Goal: Task Accomplishment & Management: Manage account settings

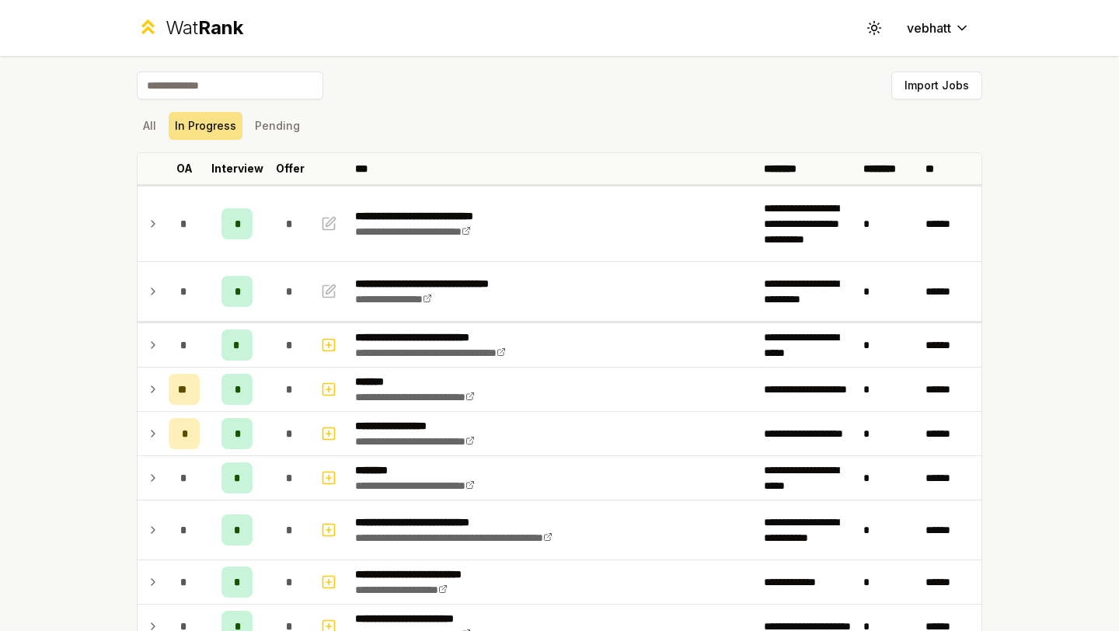
scroll to position [72, 0]
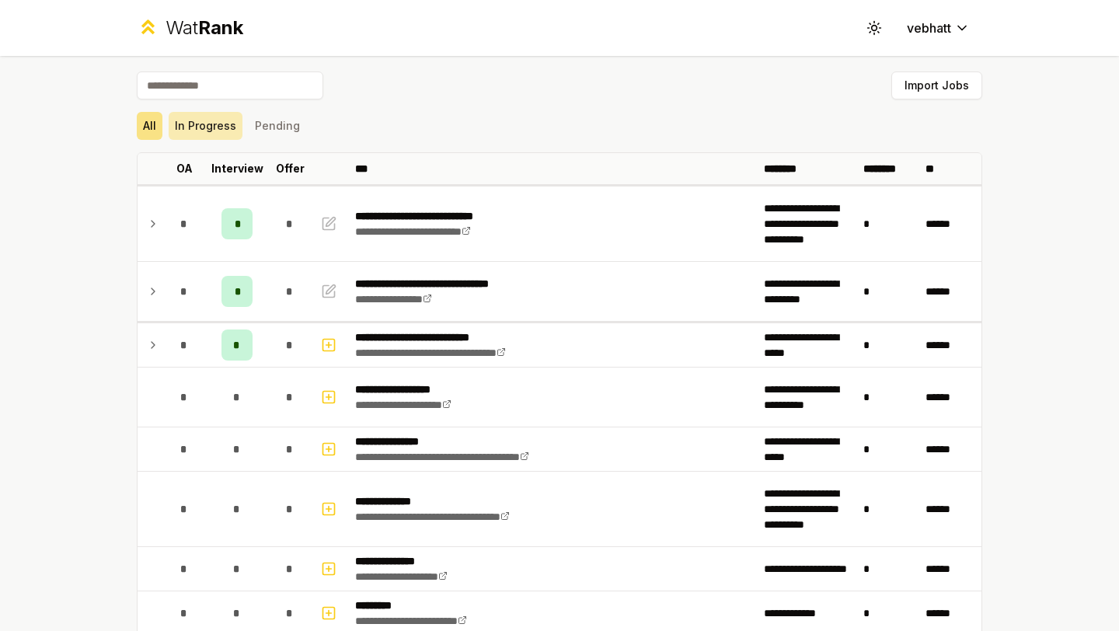
click at [218, 122] on button "In Progress" at bounding box center [206, 126] width 74 height 28
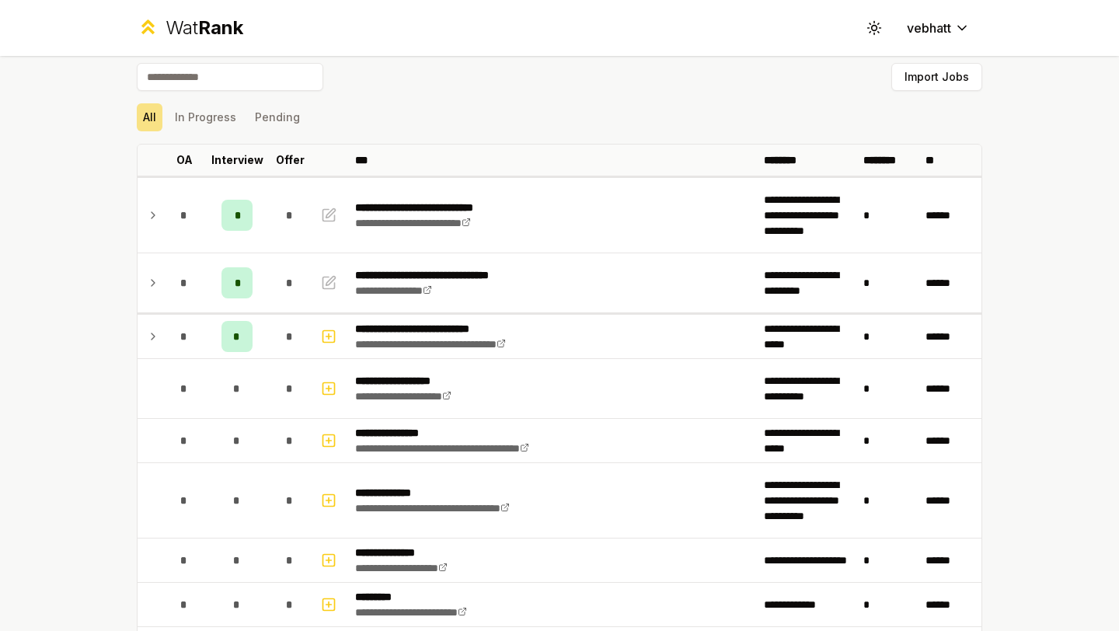
scroll to position [9, 0]
click at [228, 124] on button "In Progress" at bounding box center [206, 117] width 74 height 28
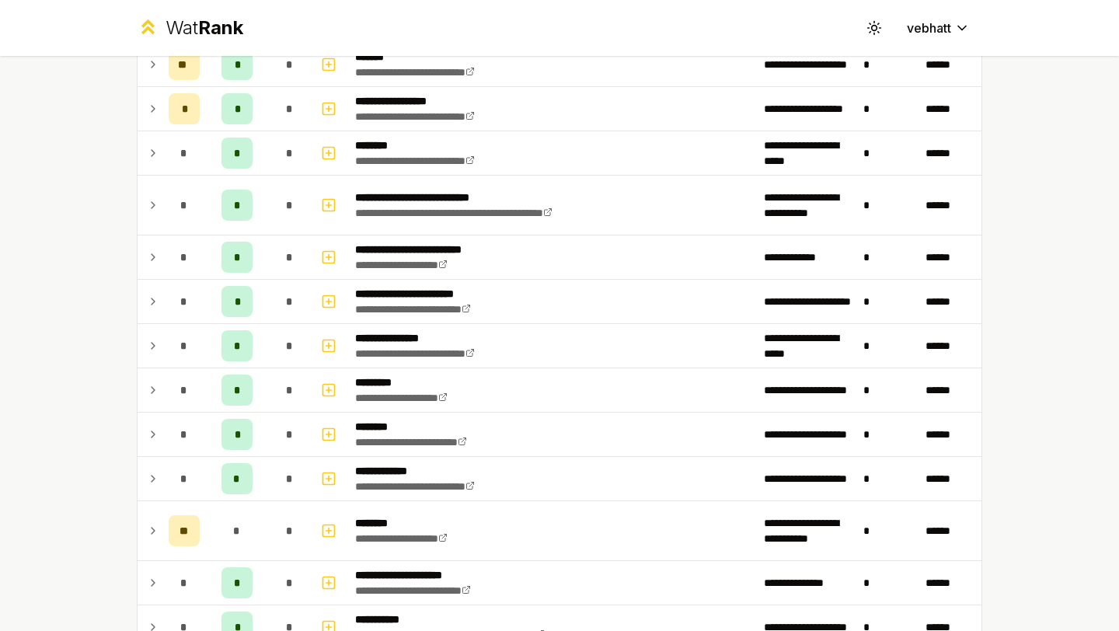
scroll to position [347, 0]
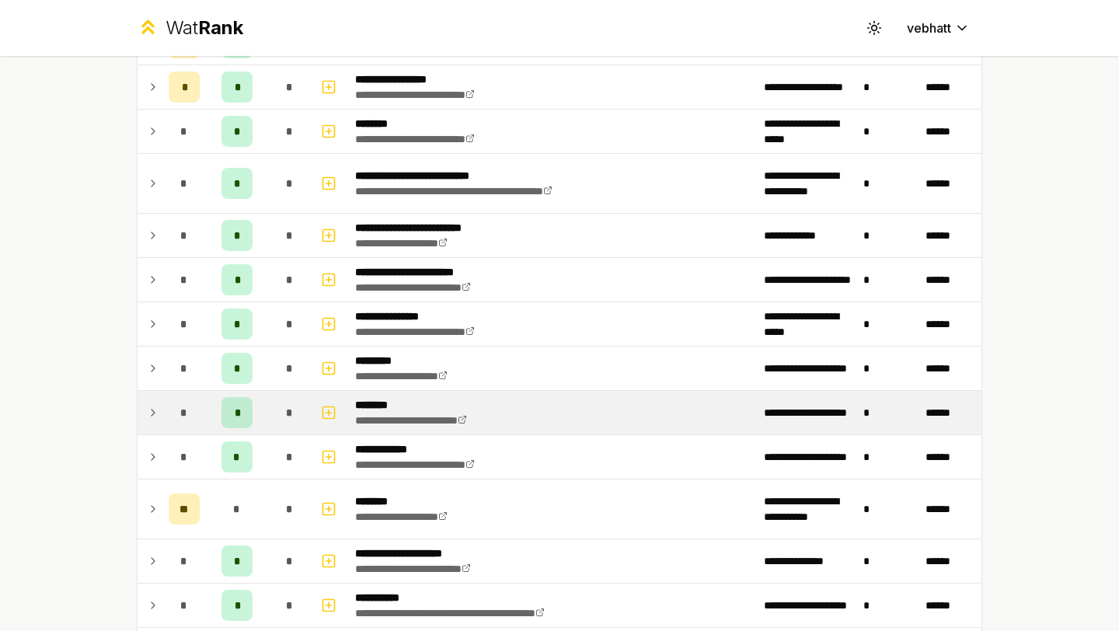
click at [152, 407] on icon at bounding box center [153, 412] width 12 height 19
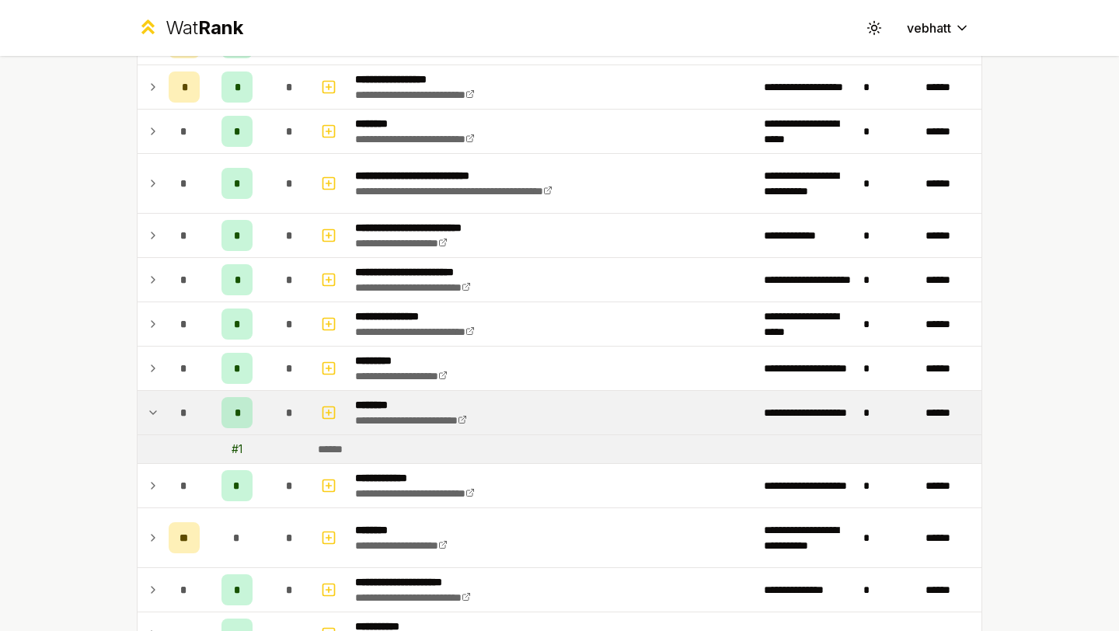
click at [152, 407] on icon at bounding box center [153, 412] width 12 height 19
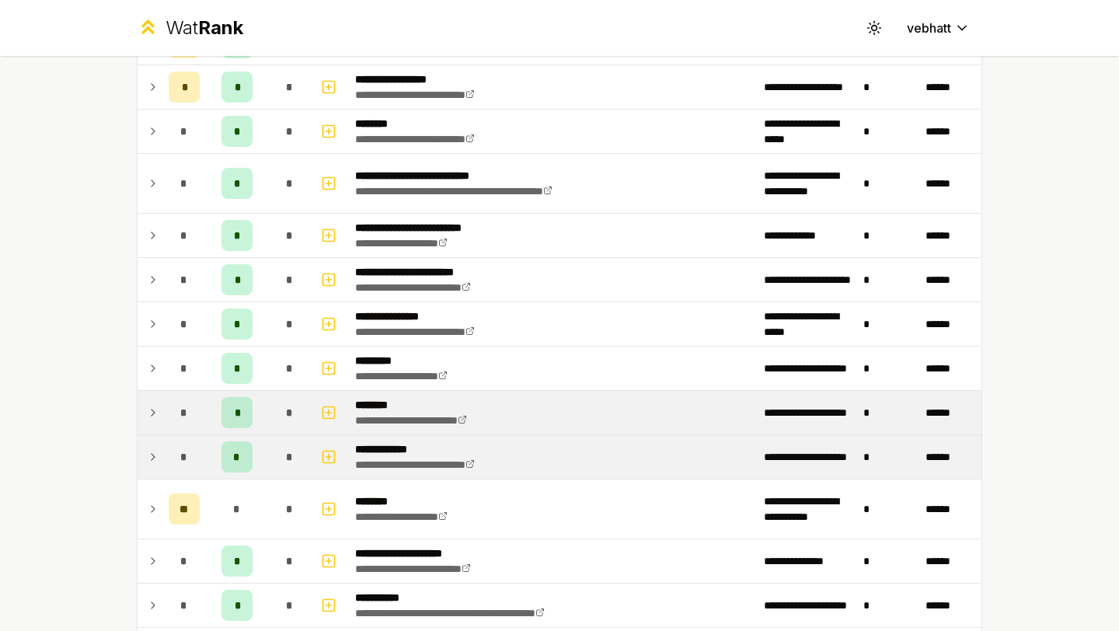
click at [148, 450] on icon at bounding box center [153, 457] width 12 height 19
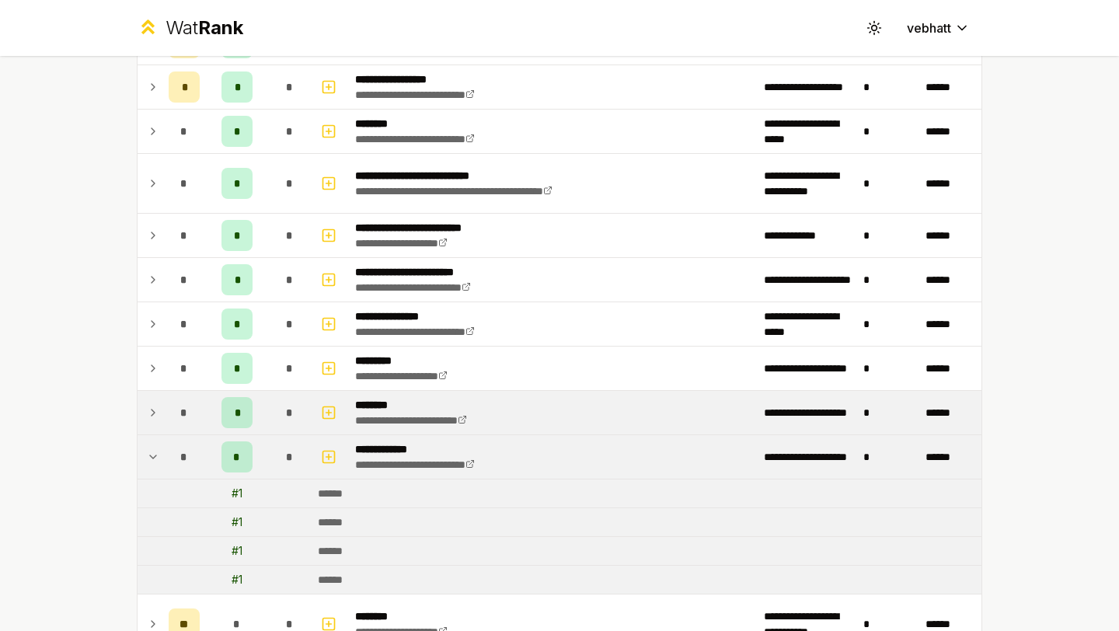
click at [148, 450] on icon at bounding box center [153, 457] width 12 height 19
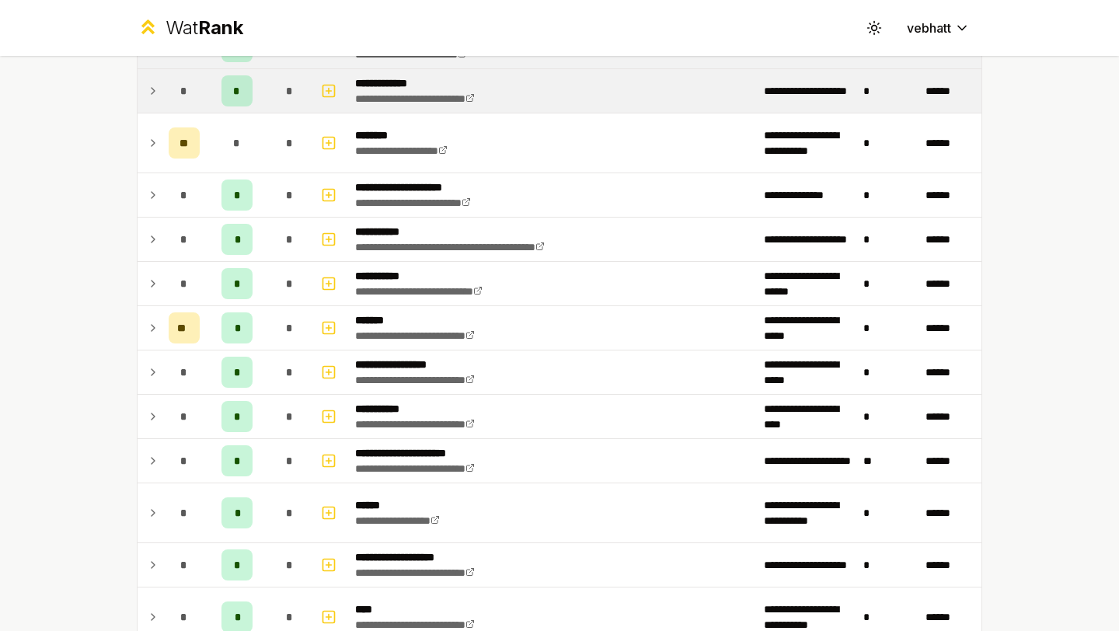
scroll to position [825, 0]
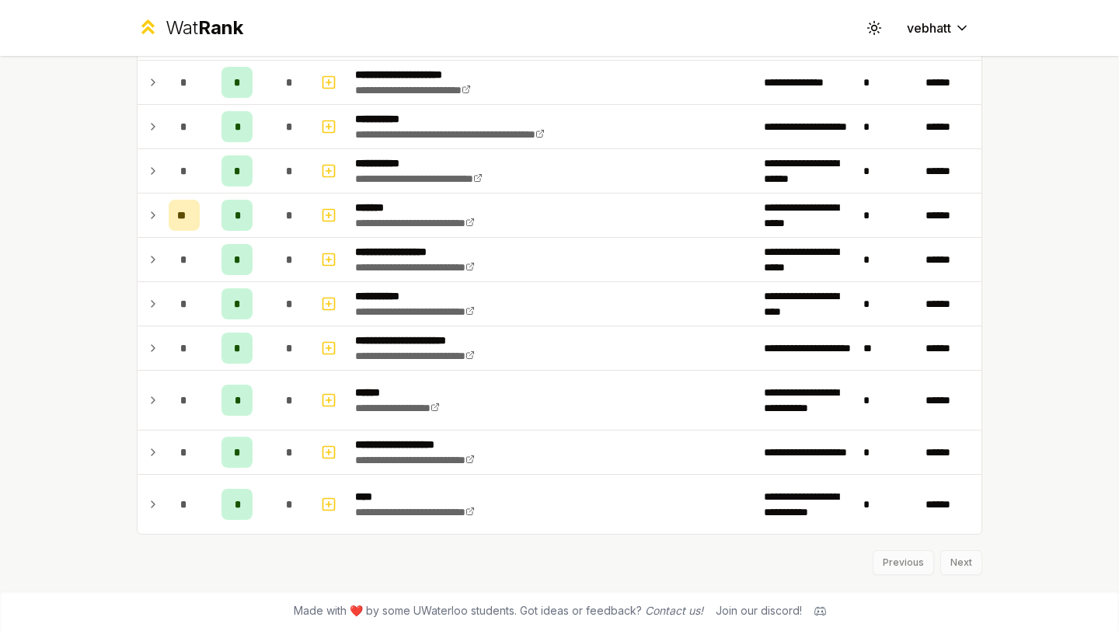
click at [1055, 217] on div "**********" at bounding box center [559, 315] width 1119 height 631
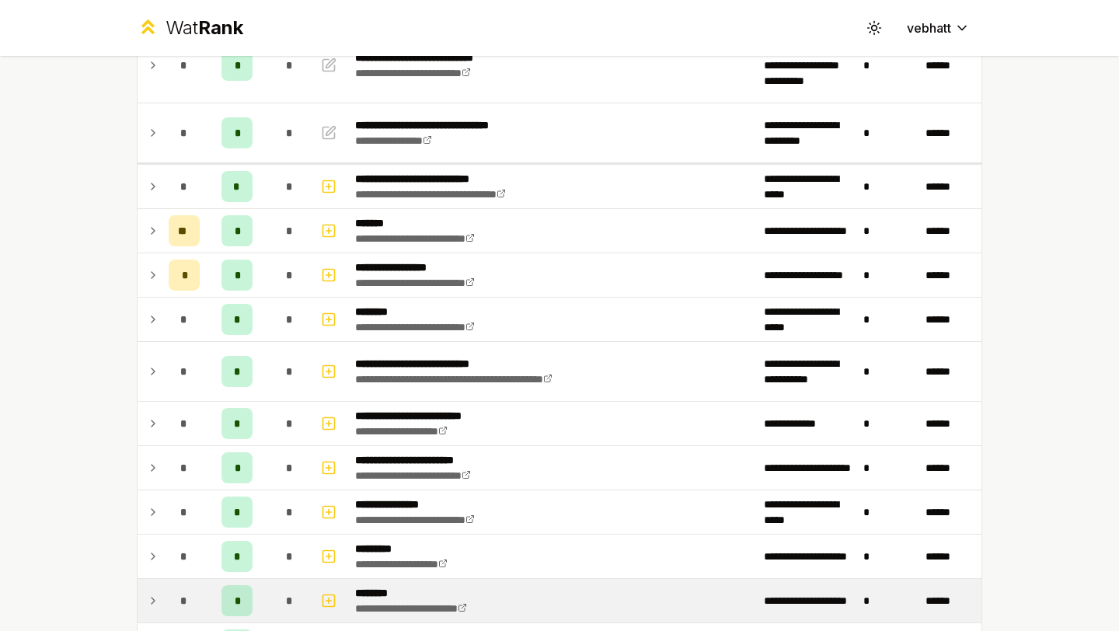
scroll to position [140, 0]
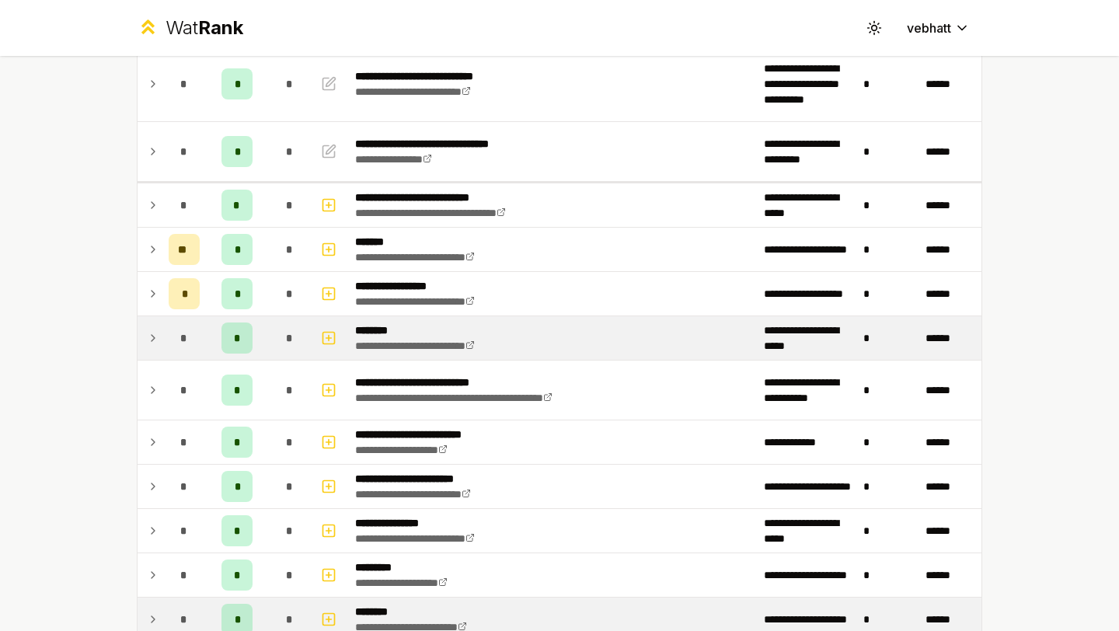
click at [164, 344] on td "*" at bounding box center [184, 338] width 44 height 44
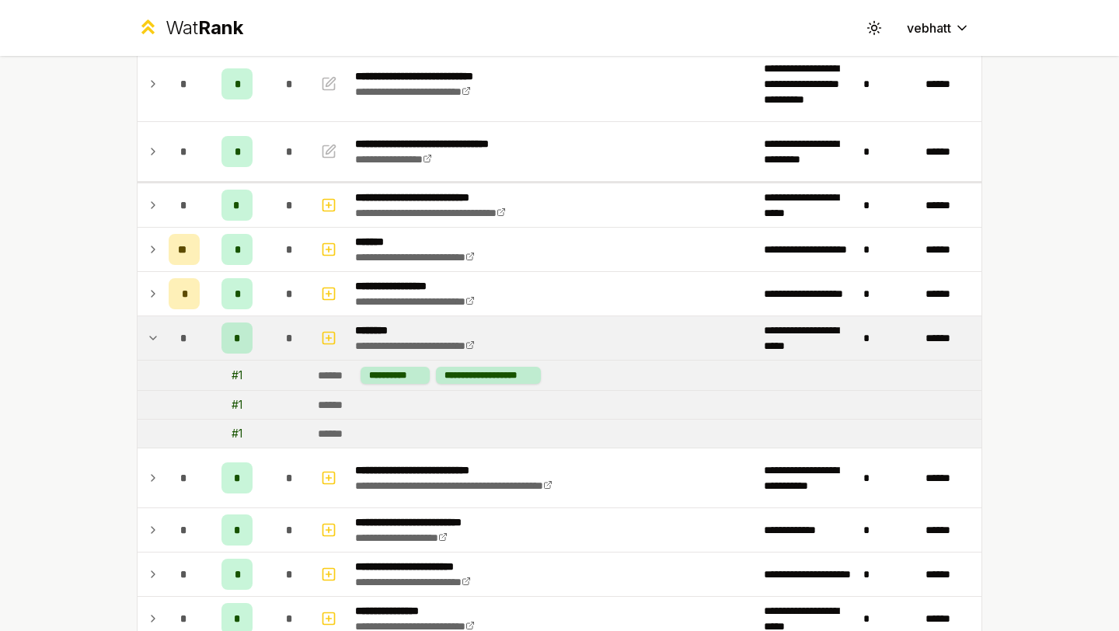
click at [151, 335] on icon at bounding box center [153, 338] width 12 height 19
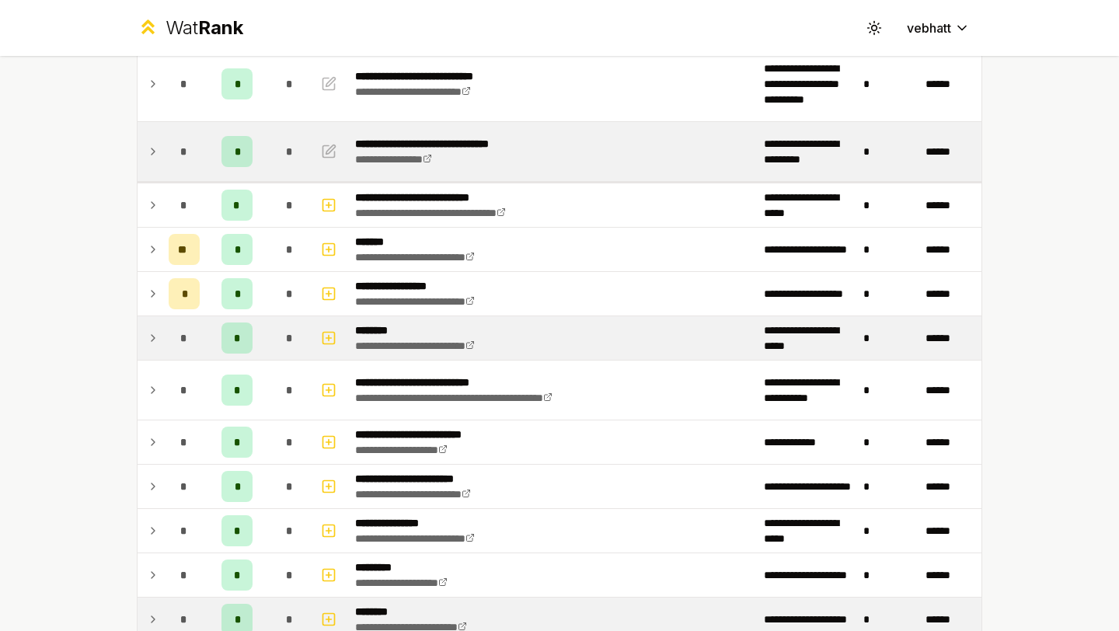
scroll to position [0, 0]
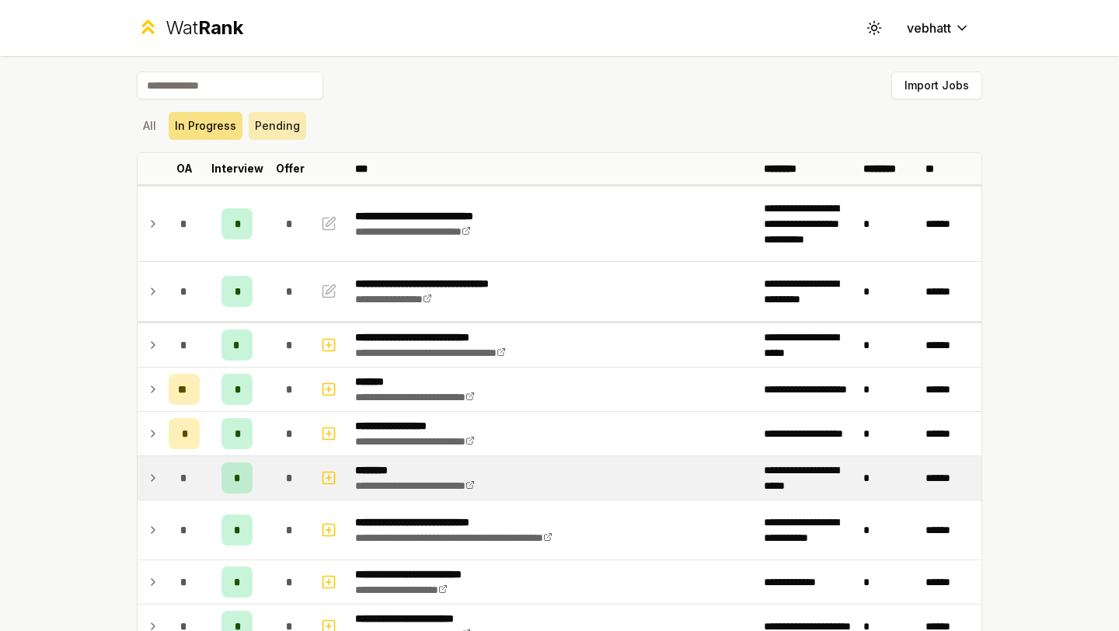
click at [265, 126] on button "Pending" at bounding box center [278, 126] width 58 height 28
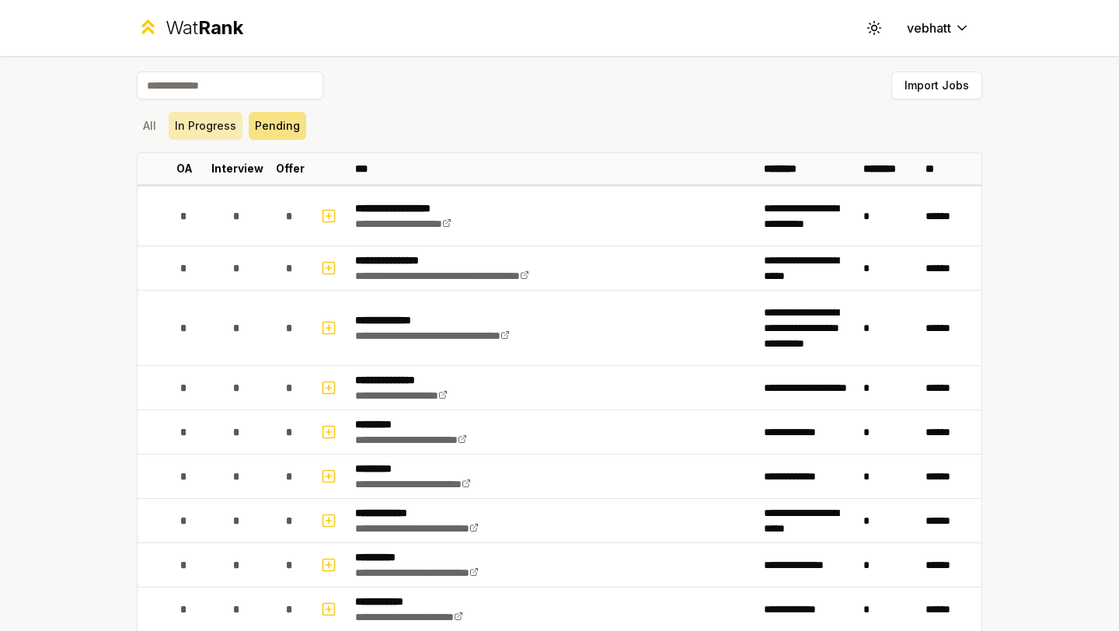
click at [211, 117] on button "In Progress" at bounding box center [206, 126] width 74 height 28
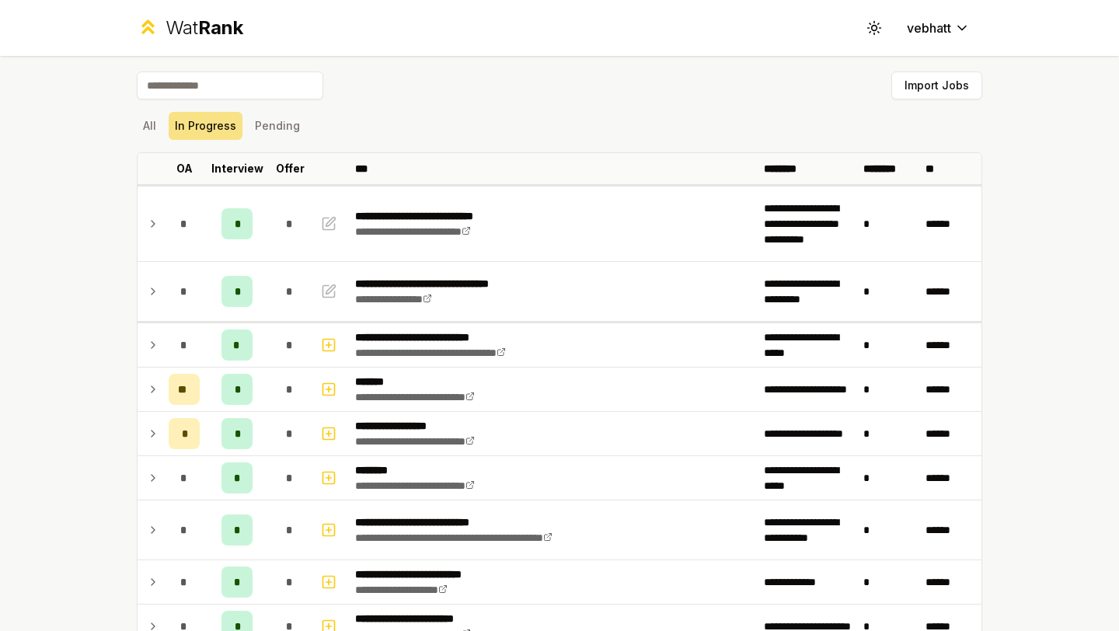
click at [162, 135] on div "All In Progress Pending" at bounding box center [560, 126] width 846 height 28
click at [150, 122] on button "All" at bounding box center [150, 126] width 26 height 28
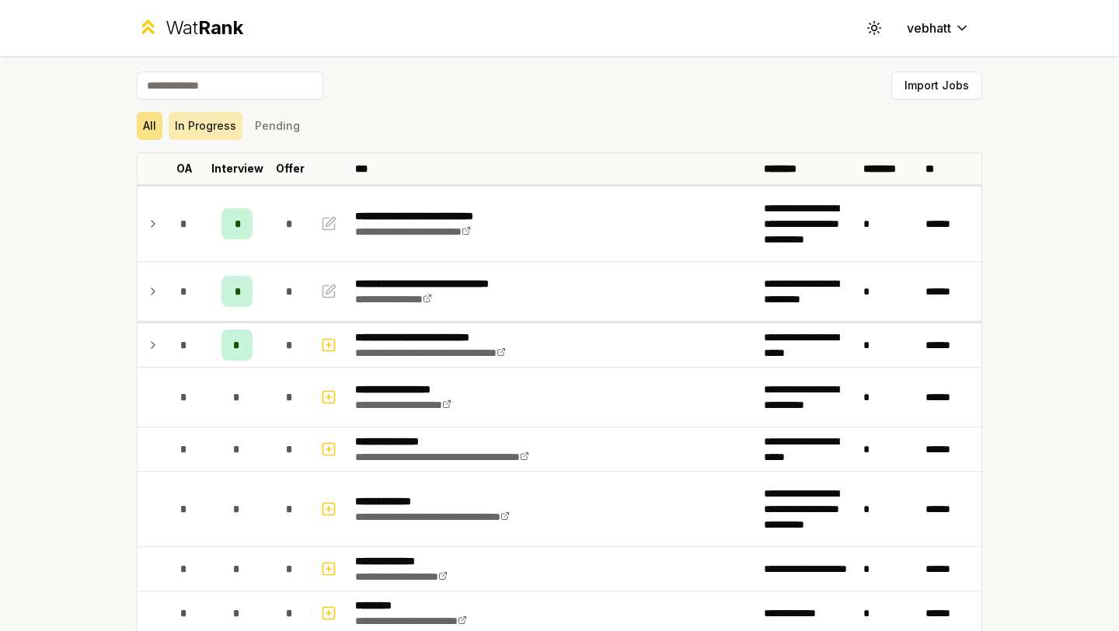
click at [198, 127] on button "In Progress" at bounding box center [206, 126] width 74 height 28
click at [201, 137] on button "In Progress" at bounding box center [206, 126] width 74 height 28
